Goal: Task Accomplishment & Management: Complete application form

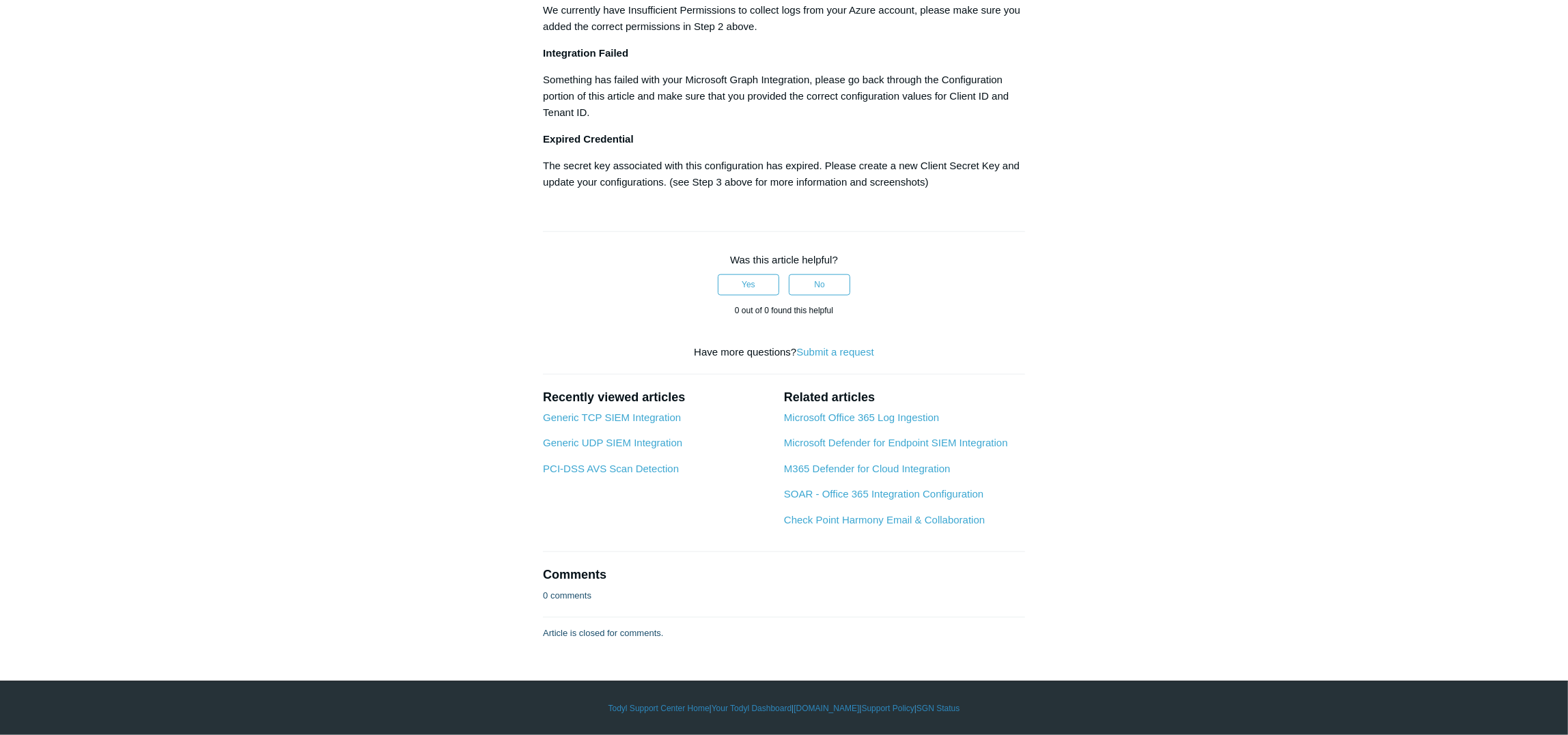
scroll to position [4095, 0]
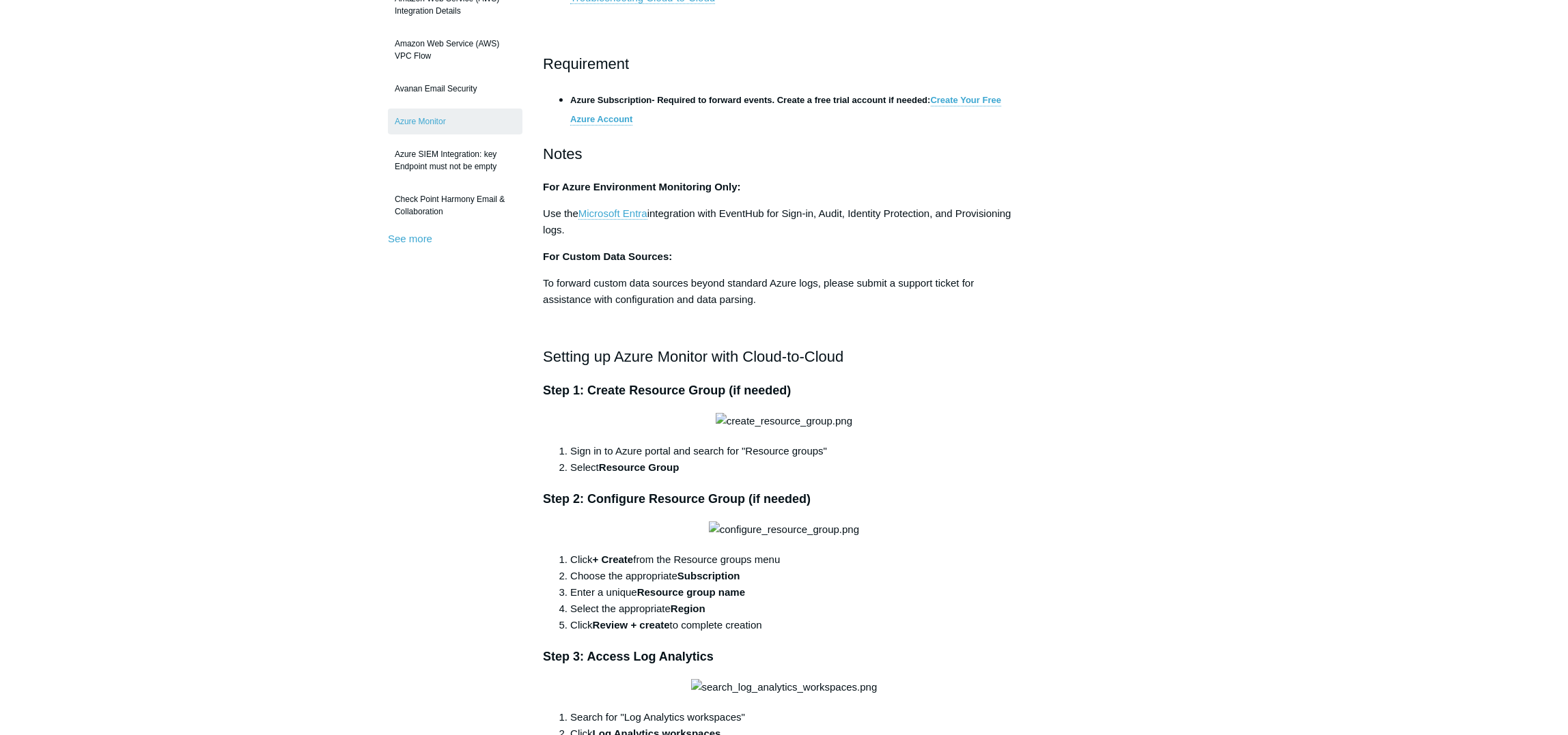
scroll to position [341, 0]
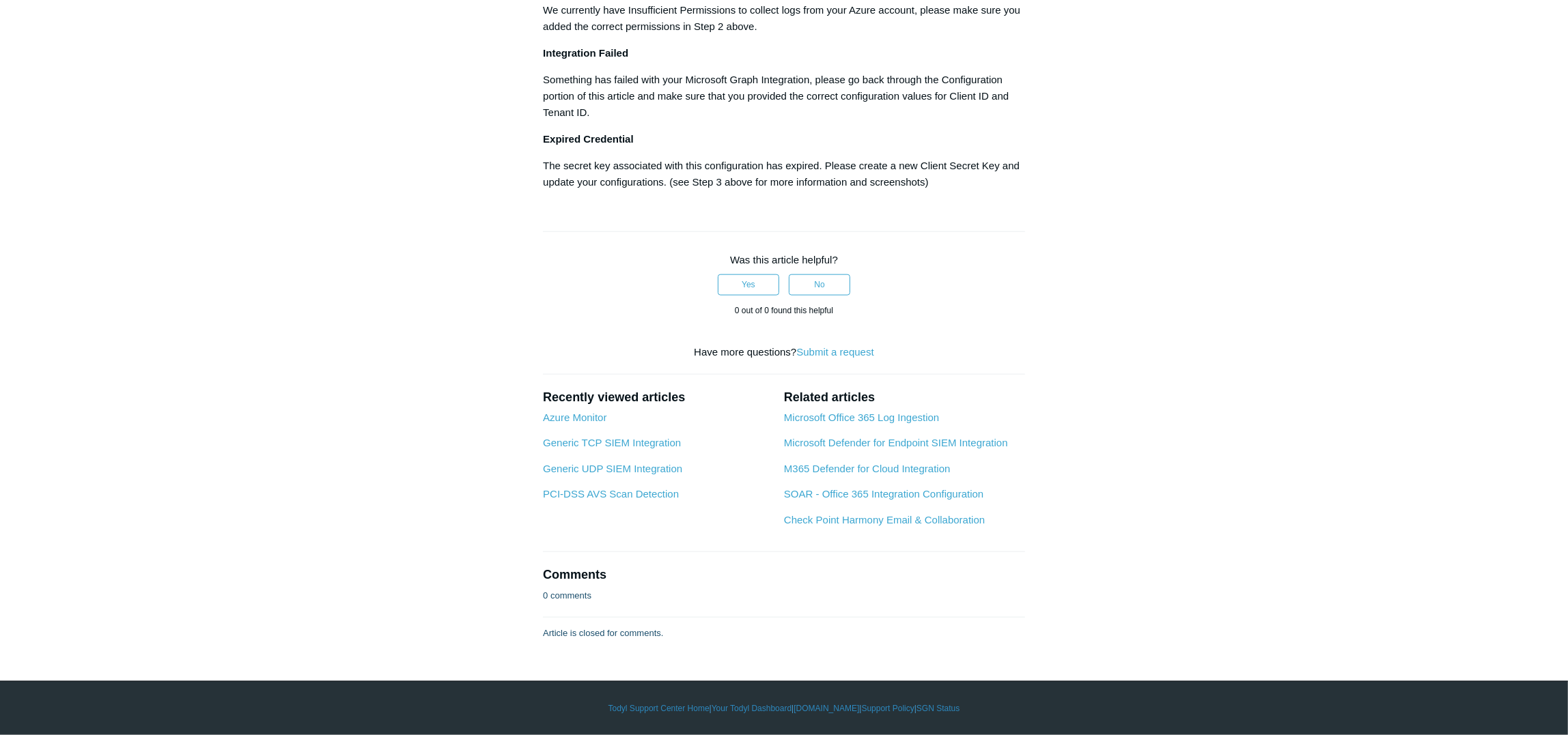
scroll to position [4400, 0]
click at [834, 348] on link "Submit a request" at bounding box center [835, 352] width 77 height 12
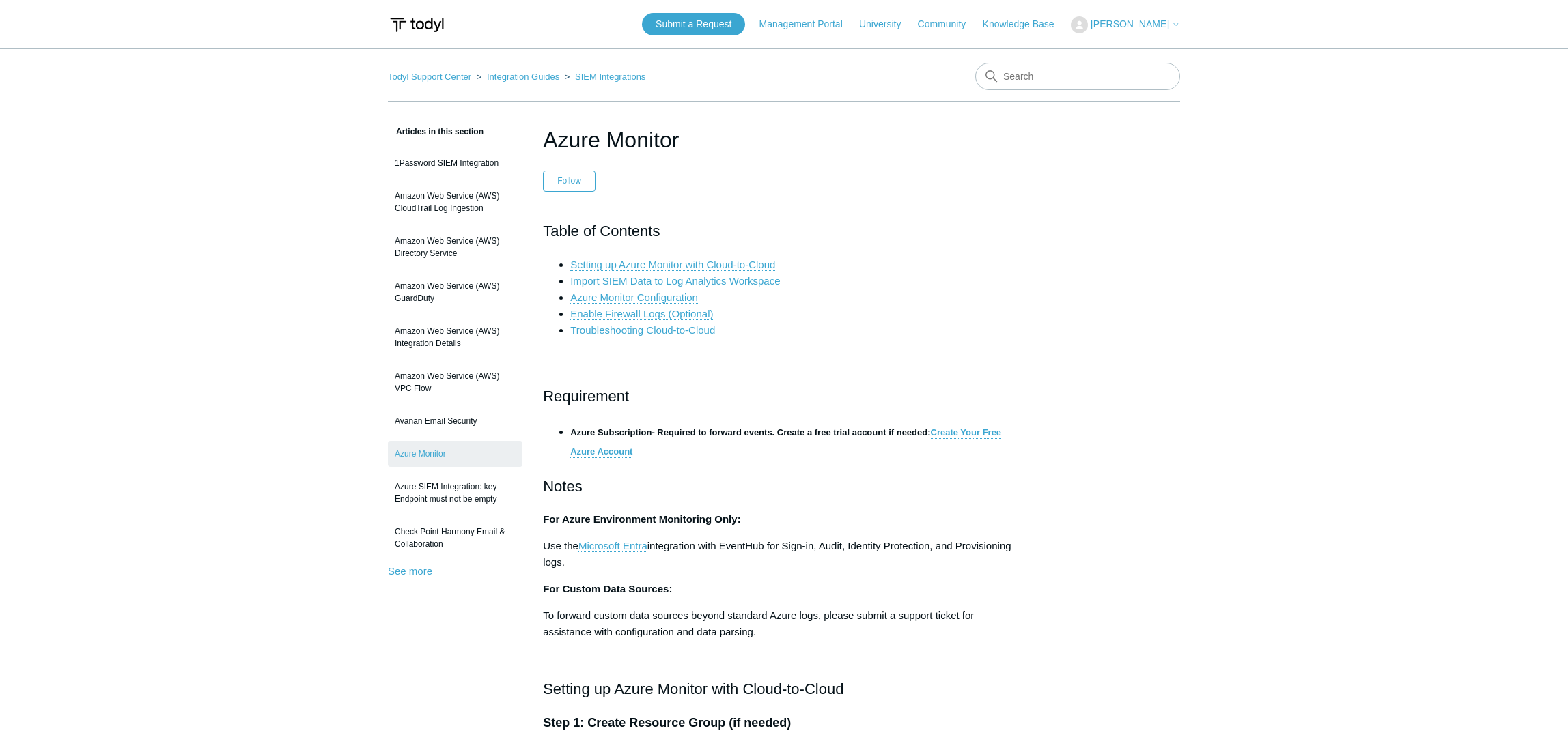
scroll to position [341, 0]
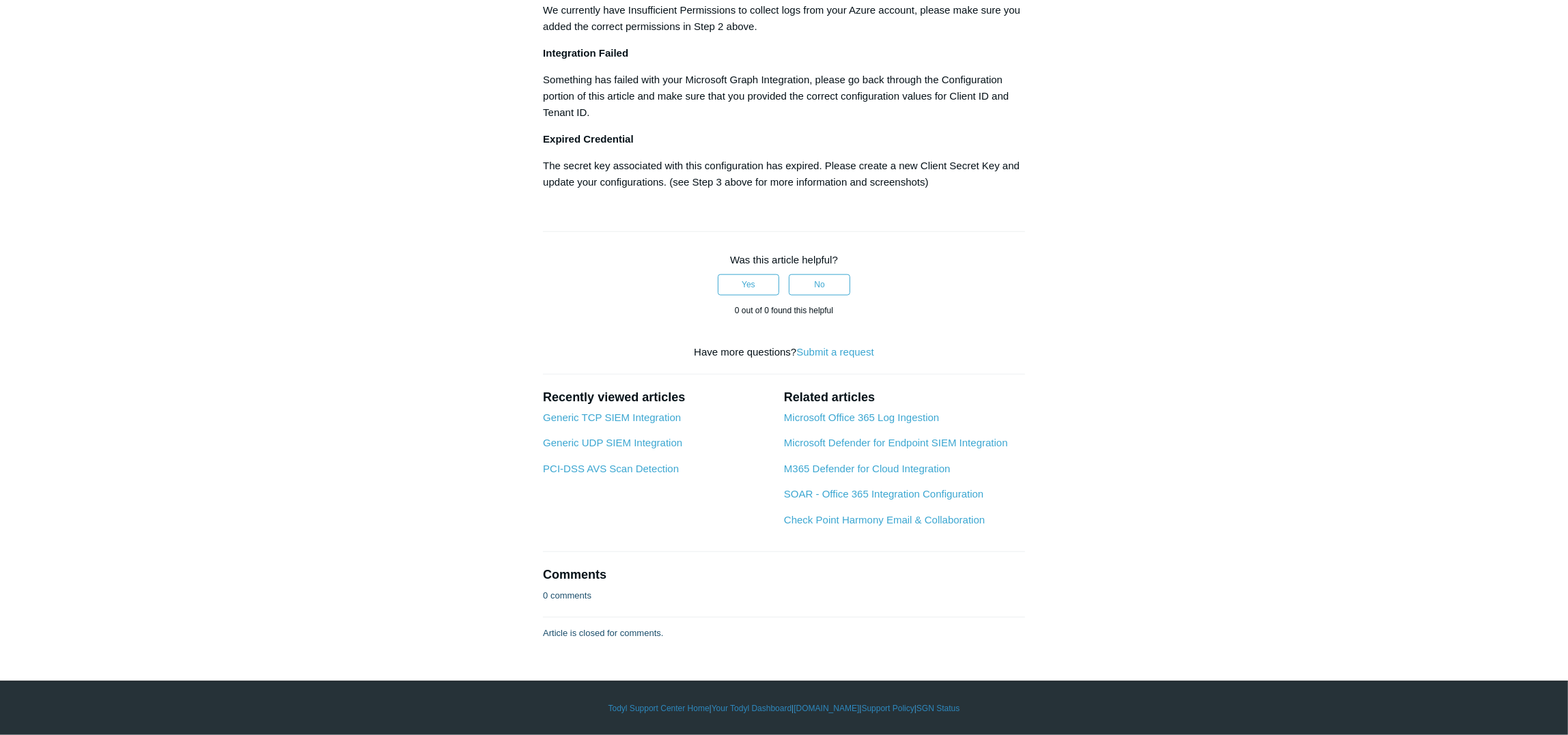
scroll to position [2901, 0]
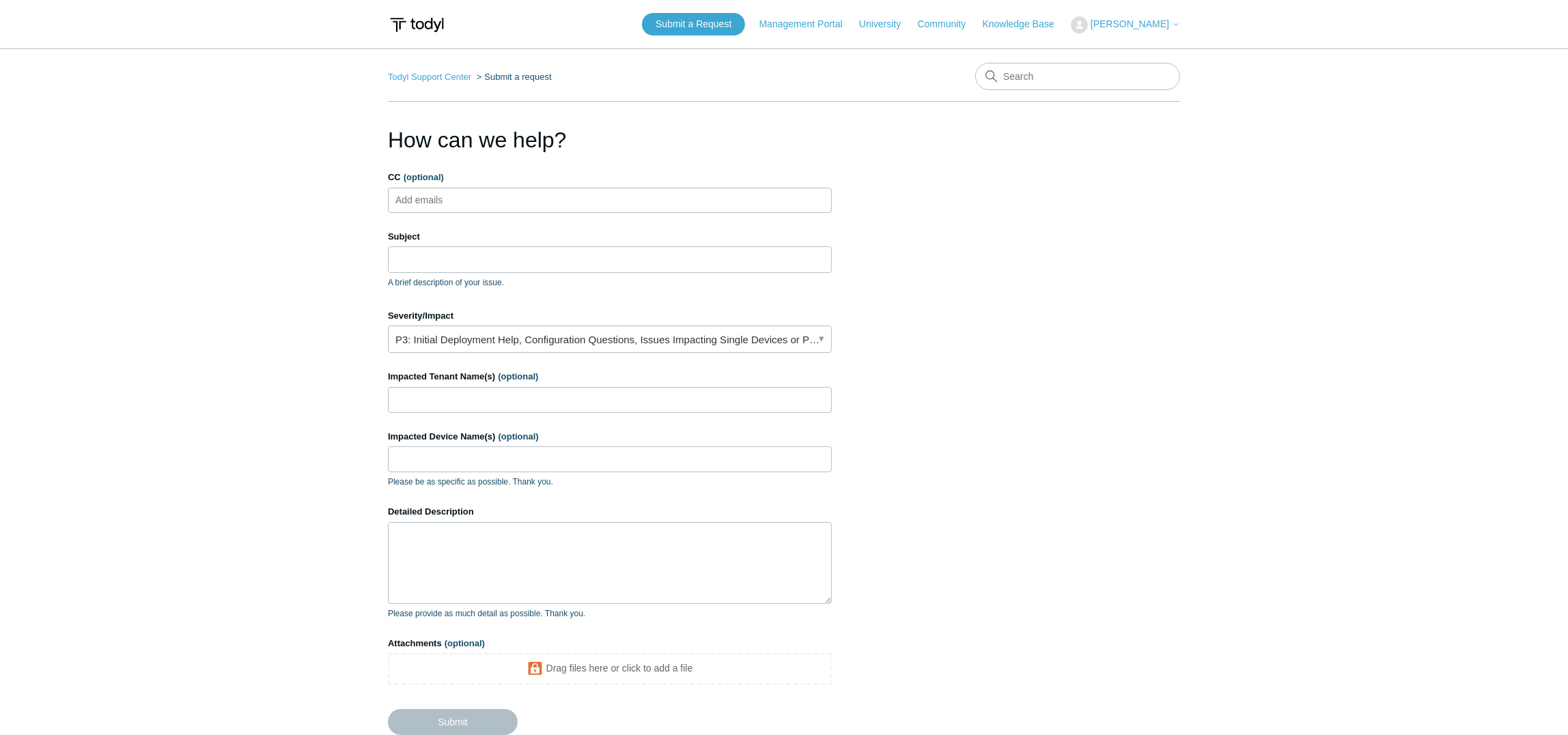
click at [1169, 28] on span "[PERSON_NAME]" at bounding box center [1135, 24] width 89 height 11
click at [1184, 58] on link "My Support Requests" at bounding box center [1138, 54] width 133 height 24
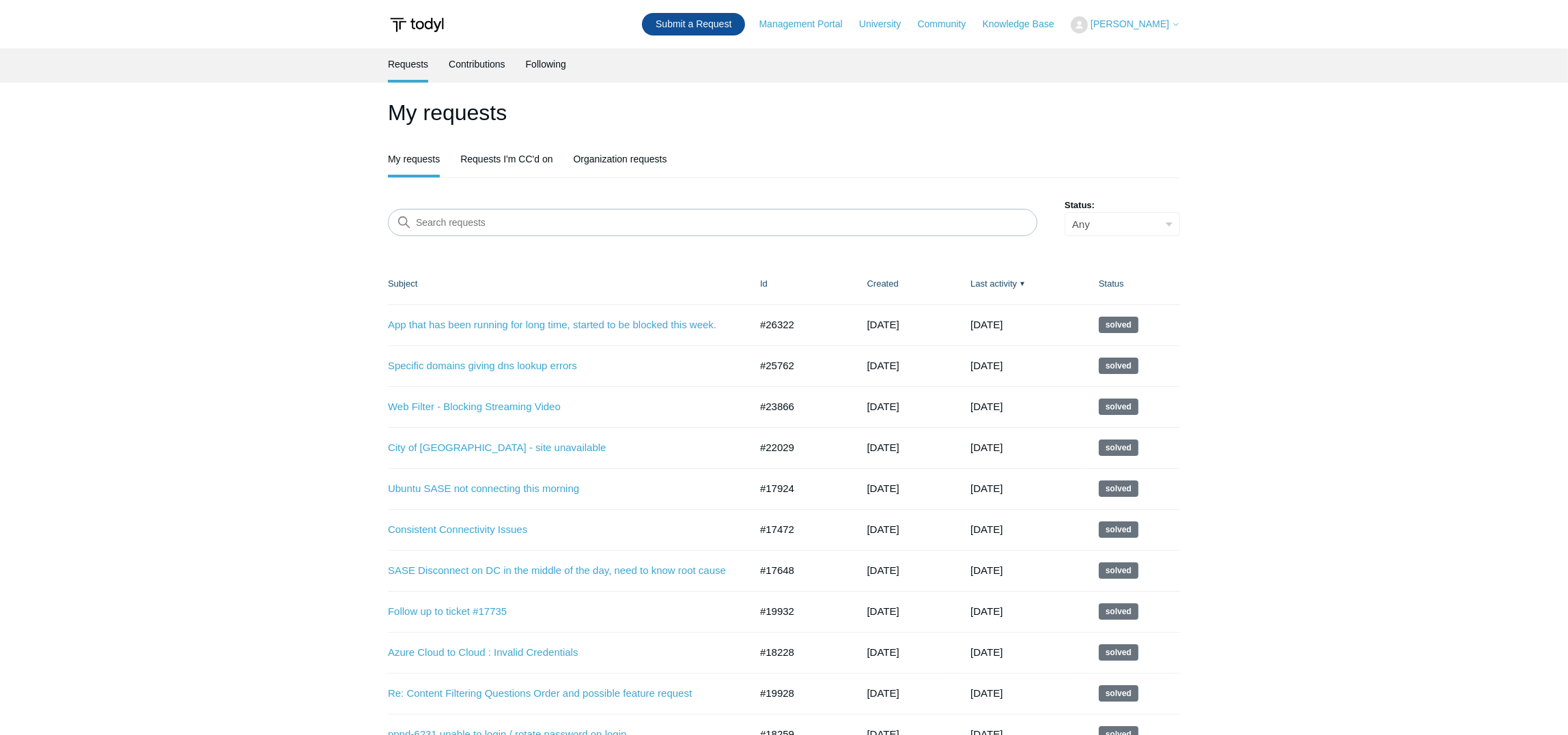
click at [745, 19] on link "Submit a Request" at bounding box center [693, 24] width 103 height 23
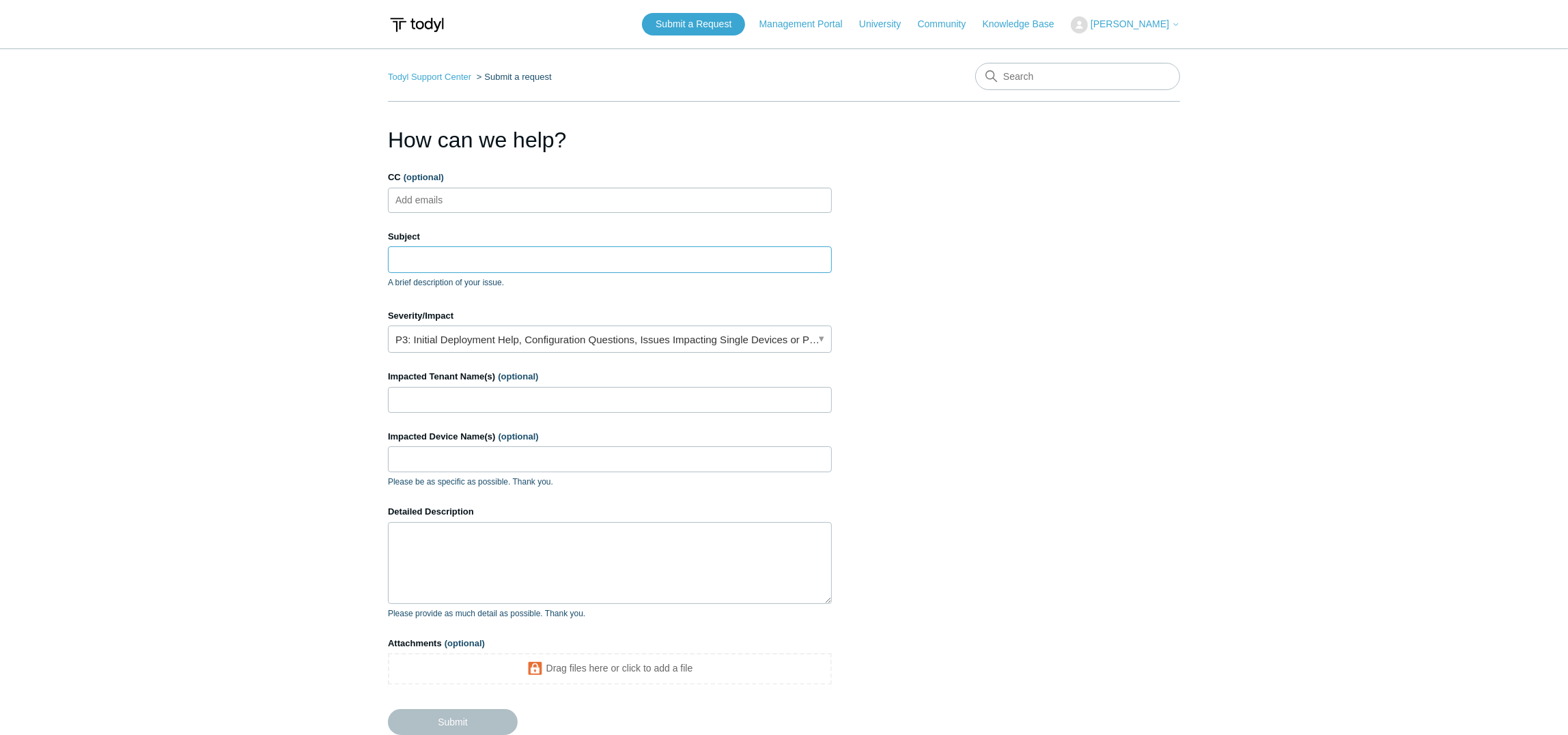
click at [463, 260] on input "Subject" at bounding box center [610, 259] width 443 height 26
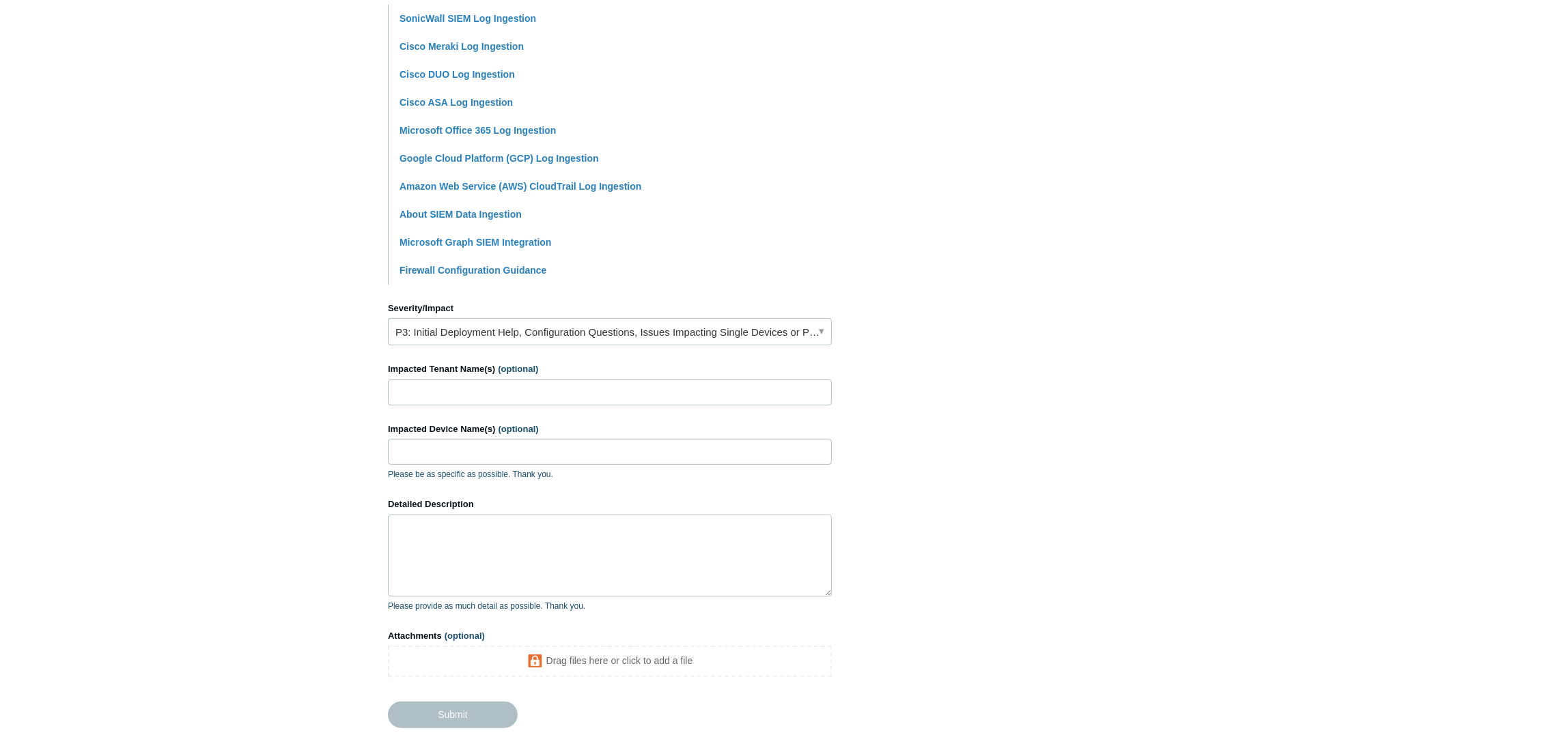
scroll to position [341, 0]
type input "Graph Log Ingestion"
click at [468, 397] on input "Impacted Tenant Name(s) (optional)" at bounding box center [610, 390] width 443 height 26
type input "City of [GEOGRAPHIC_DATA]"
click at [530, 561] on textarea "Detailed Description" at bounding box center [610, 554] width 443 height 82
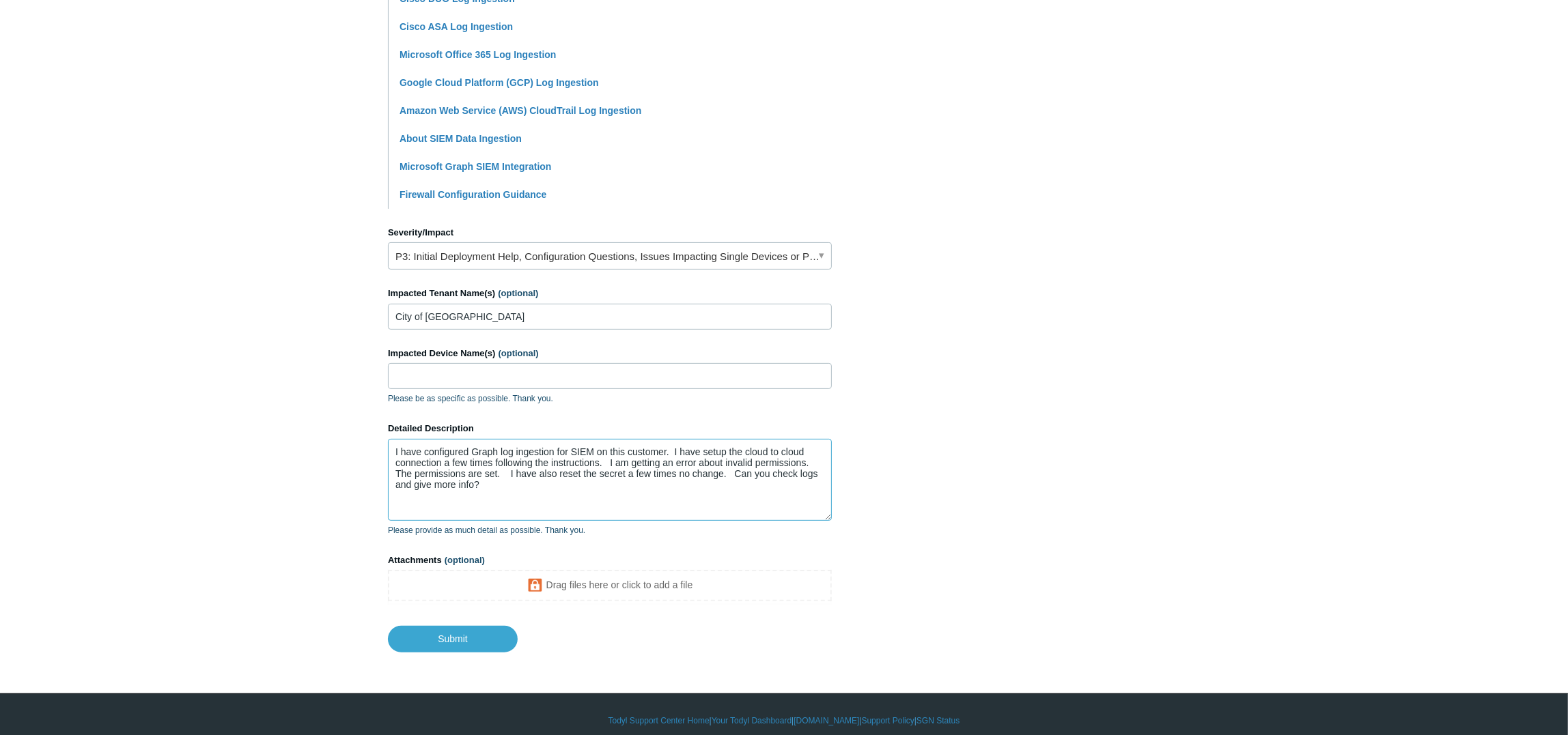
scroll to position [428, 0]
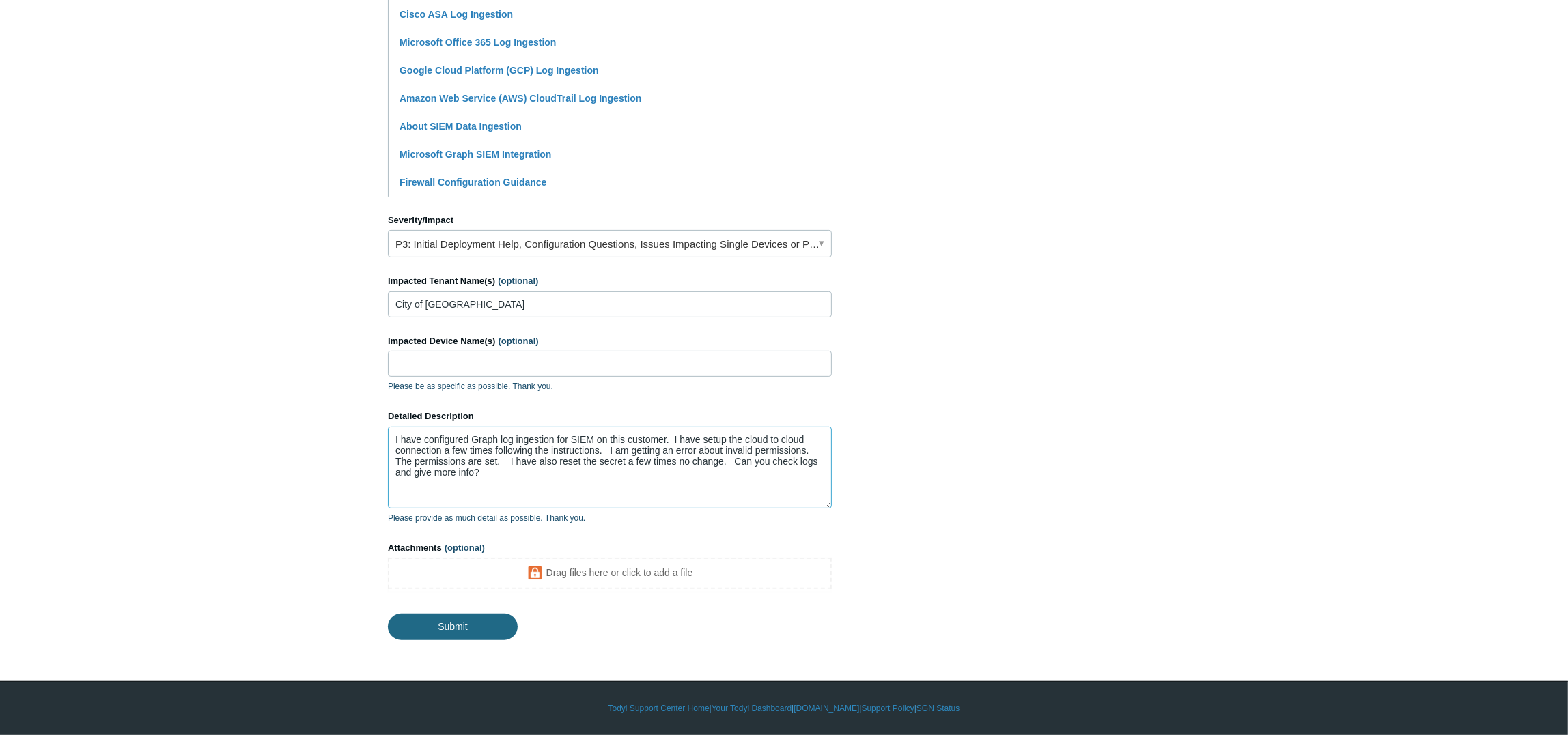
type textarea "I have configured Graph log ingestion for SIEM on this customer. I have setup t…"
click at [458, 628] on input "Submit" at bounding box center [453, 626] width 129 height 28
